Goal: Information Seeking & Learning: Find specific fact

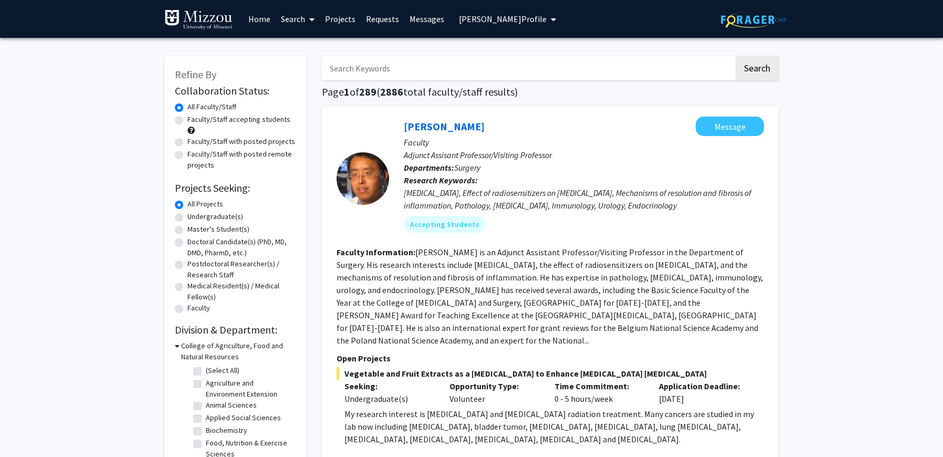
click at [461, 71] on input "Search Keywords" at bounding box center [528, 68] width 412 height 24
click at [735, 56] on button "Search" at bounding box center [756, 68] width 43 height 24
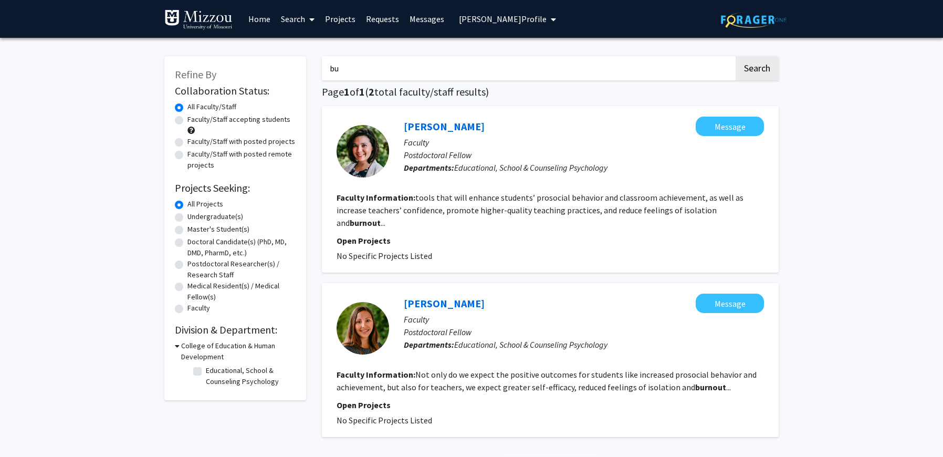
type input "b"
type input "business AND psychology"
click at [735, 56] on button "Search" at bounding box center [756, 68] width 43 height 24
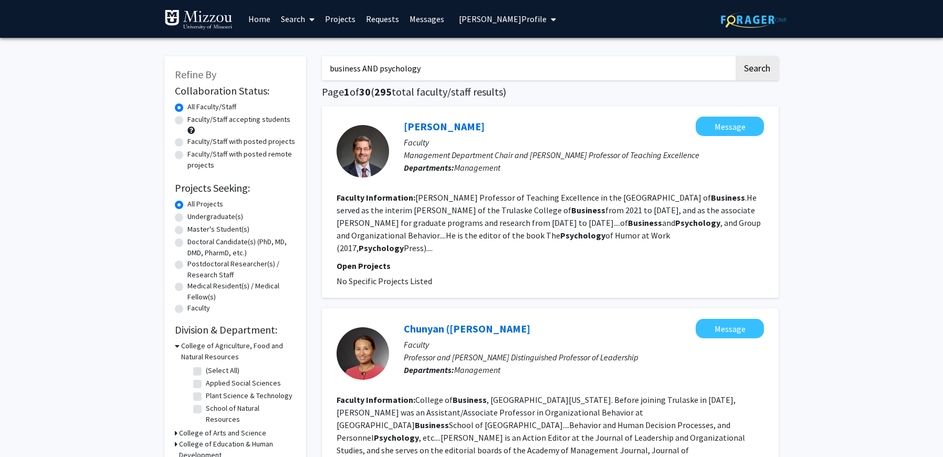
click at [423, 218] on fg-read-more "[PERSON_NAME] Professor of Teaching Excellence in the Trulaske College of Busin…" at bounding box center [549, 222] width 424 height 61
click at [612, 215] on fg-read-more "[PERSON_NAME] Professor of Teaching Excellence in the Trulaske College of Busin…" at bounding box center [549, 222] width 424 height 61
click at [457, 235] on fg-read-more "[PERSON_NAME] Professor of Teaching Excellence in the Trulaske College of Busin…" at bounding box center [549, 222] width 424 height 61
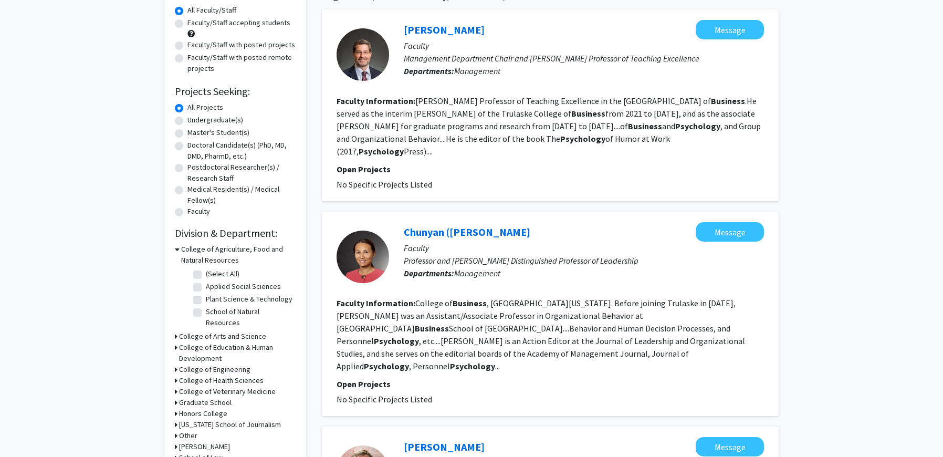
scroll to position [90, 0]
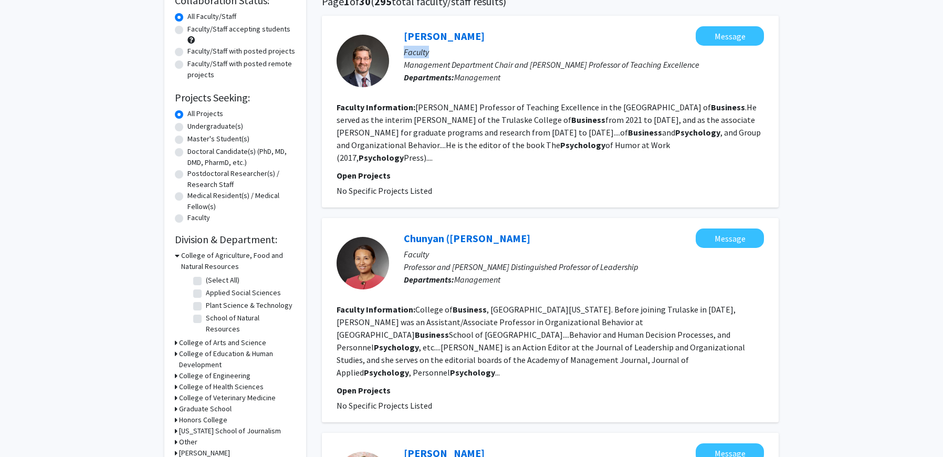
drag, startPoint x: 404, startPoint y: 53, endPoint x: 439, endPoint y: 52, distance: 35.2
click at [439, 52] on p "Faculty" at bounding box center [584, 52] width 360 height 13
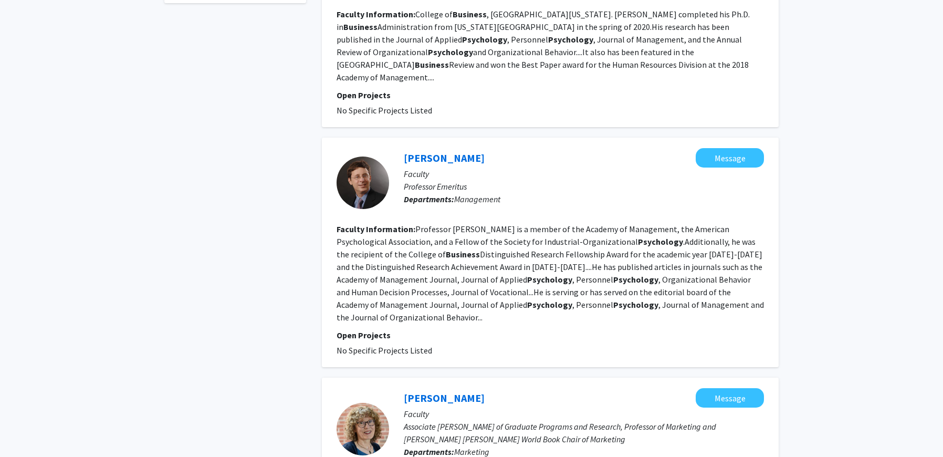
scroll to position [607, 0]
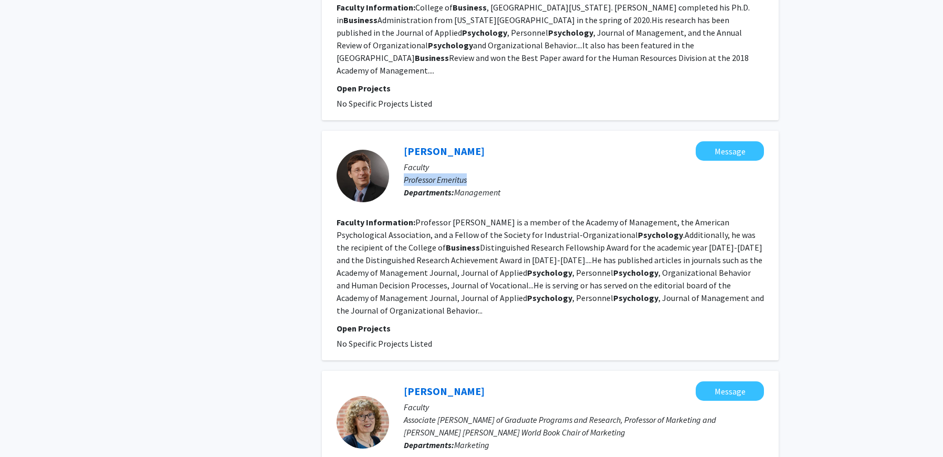
drag, startPoint x: 403, startPoint y: 144, endPoint x: 476, endPoint y: 139, distance: 72.7
click at [476, 173] on p "Professor Emeritus" at bounding box center [584, 179] width 360 height 13
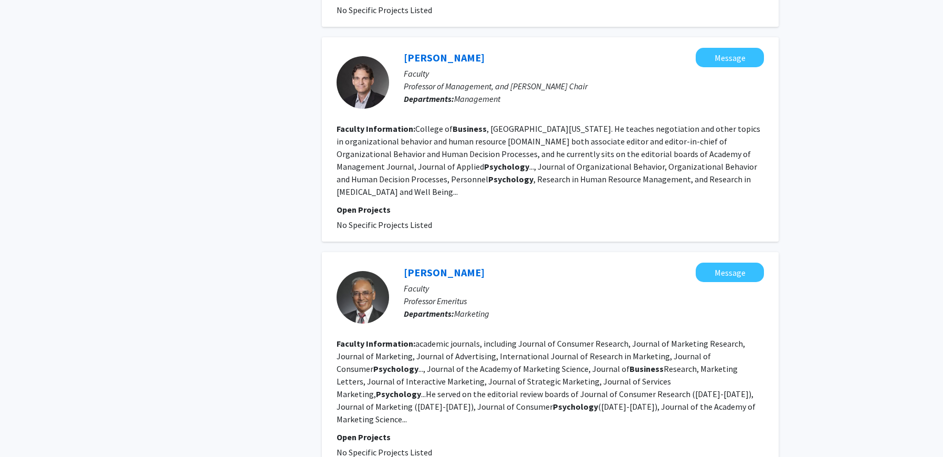
scroll to position [1179, 0]
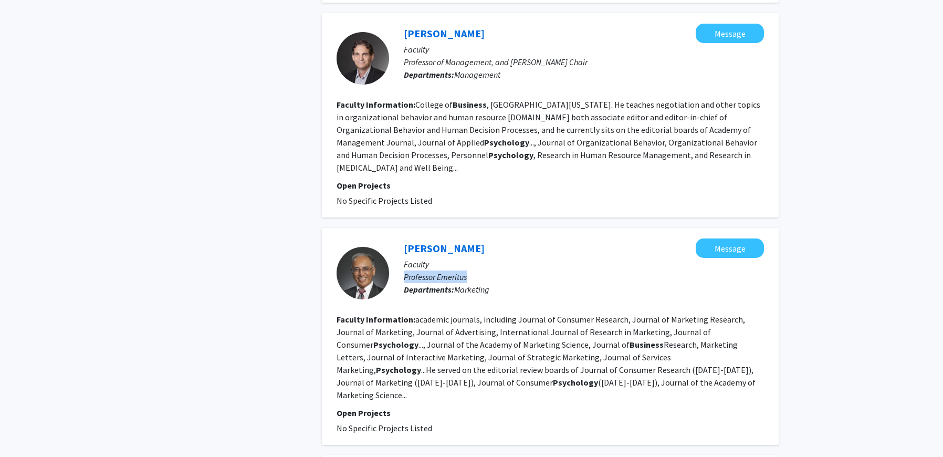
drag, startPoint x: 404, startPoint y: 226, endPoint x: 456, endPoint y: 277, distance: 72.8
click at [479, 270] on p "Professor Emeritus" at bounding box center [584, 276] width 360 height 13
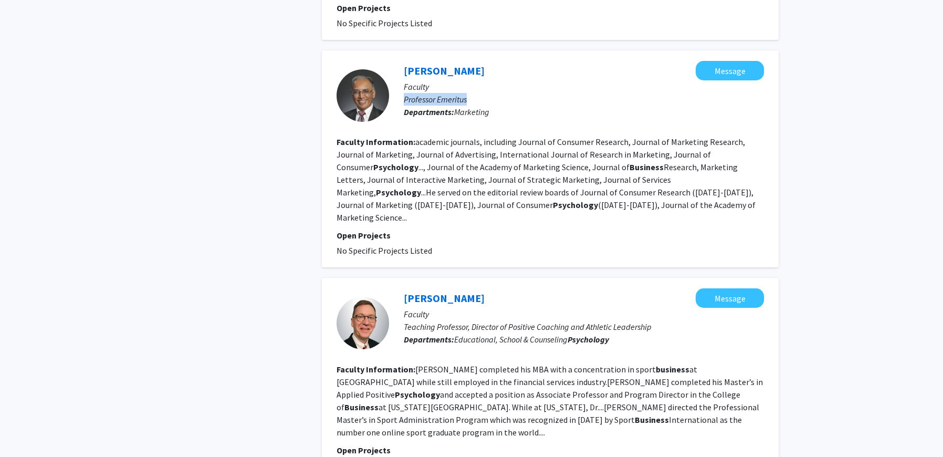
scroll to position [1370, 0]
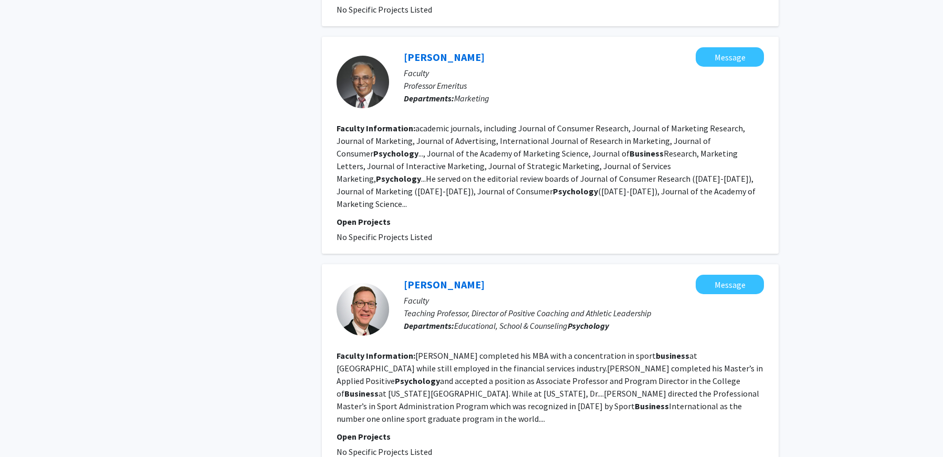
drag, startPoint x: 405, startPoint y: 249, endPoint x: 459, endPoint y: 247, distance: 53.6
click at [459, 307] on p "Teaching Professor, Director of Positive Coaching and Athletic Leadership" at bounding box center [584, 313] width 360 height 13
drag, startPoint x: 405, startPoint y: 252, endPoint x: 468, endPoint y: 251, distance: 63.0
click at [468, 307] on p "Teaching Professor, Director of Positive Coaching and Athletic Leadership" at bounding box center [584, 313] width 360 height 13
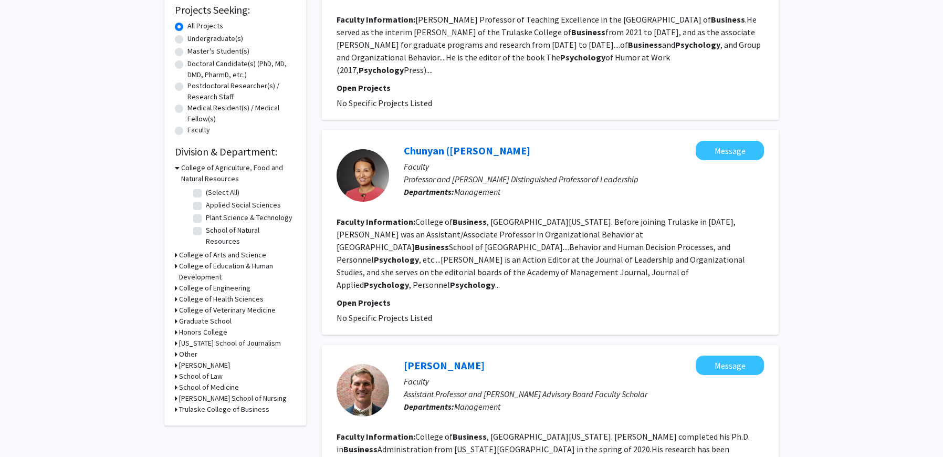
scroll to position [0, 0]
